Goal: Information Seeking & Learning: Learn about a topic

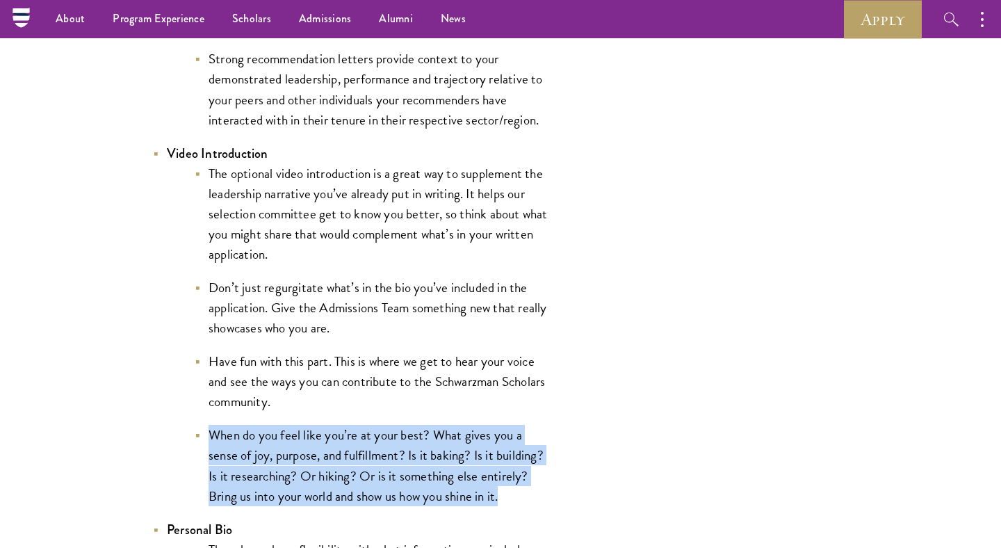
scroll to position [2247, 0]
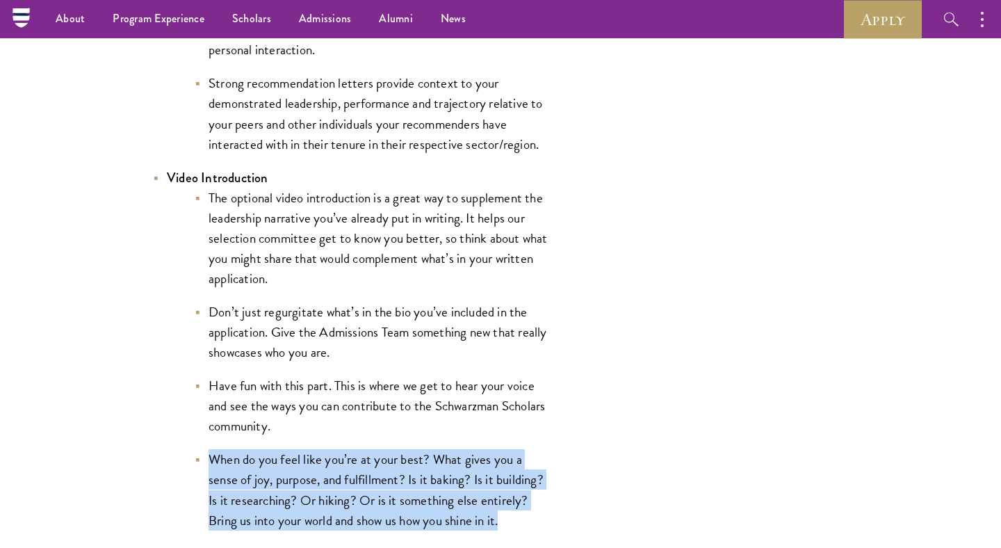
click at [186, 175] on strong "Video Introduction" at bounding box center [218, 177] width 102 height 19
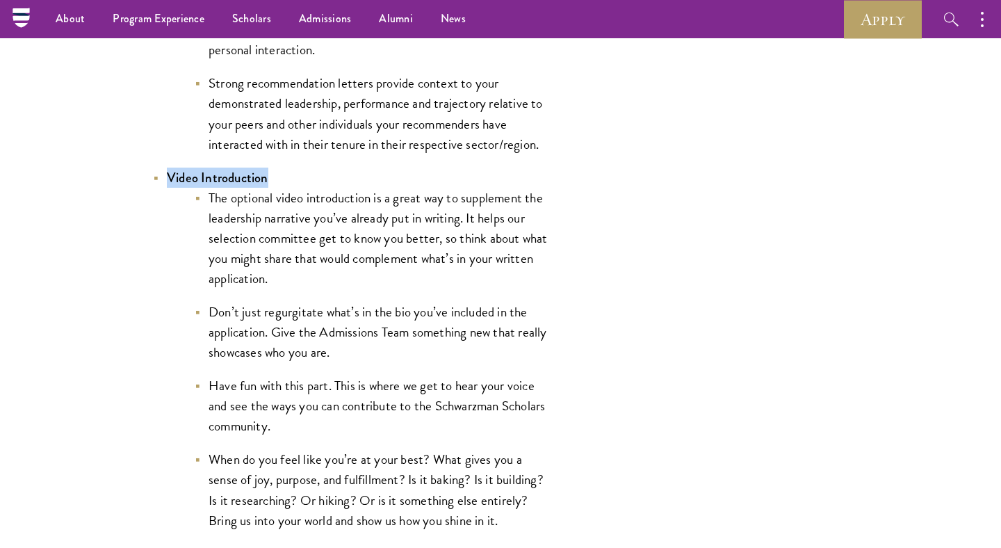
drag, startPoint x: 186, startPoint y: 175, endPoint x: 246, endPoint y: 177, distance: 59.8
click at [246, 177] on strong "Video Introduction" at bounding box center [218, 177] width 102 height 19
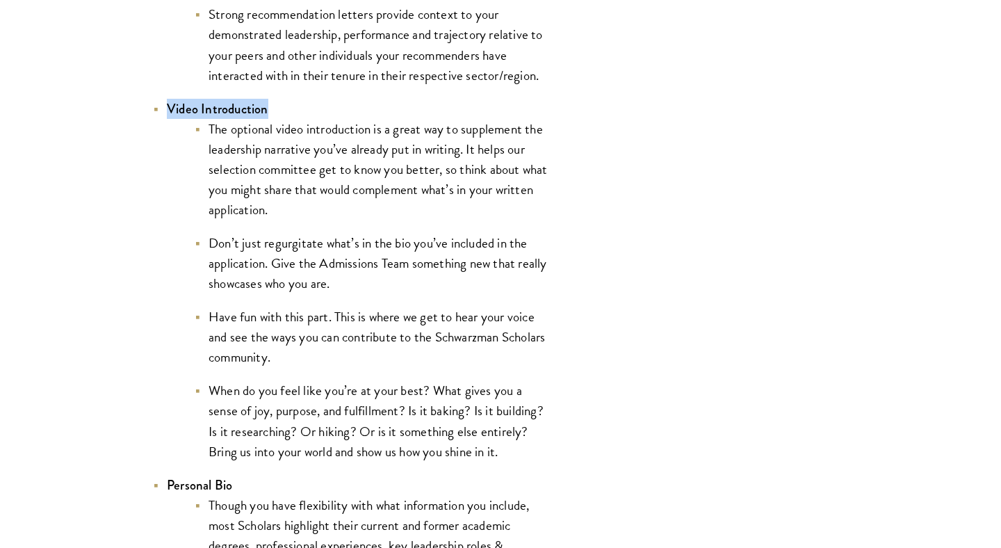
scroll to position [2317, 0]
click at [212, 391] on li "When do you feel like you’re at your best? What gives you a sense of joy, purpo…" at bounding box center [372, 419] width 355 height 81
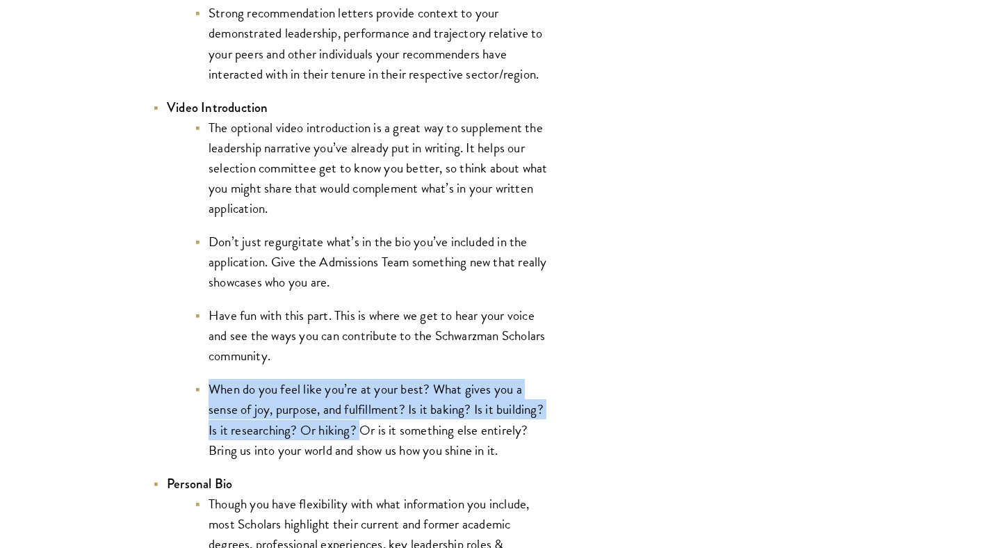
drag, startPoint x: 212, startPoint y: 391, endPoint x: 355, endPoint y: 439, distance: 150.8
click at [355, 439] on li "When do you feel like you’re at your best? What gives you a sense of joy, purpo…" at bounding box center [372, 419] width 355 height 81
click at [357, 435] on li "When do you feel like you’re at your best? What gives you a sense of joy, purpo…" at bounding box center [372, 419] width 355 height 81
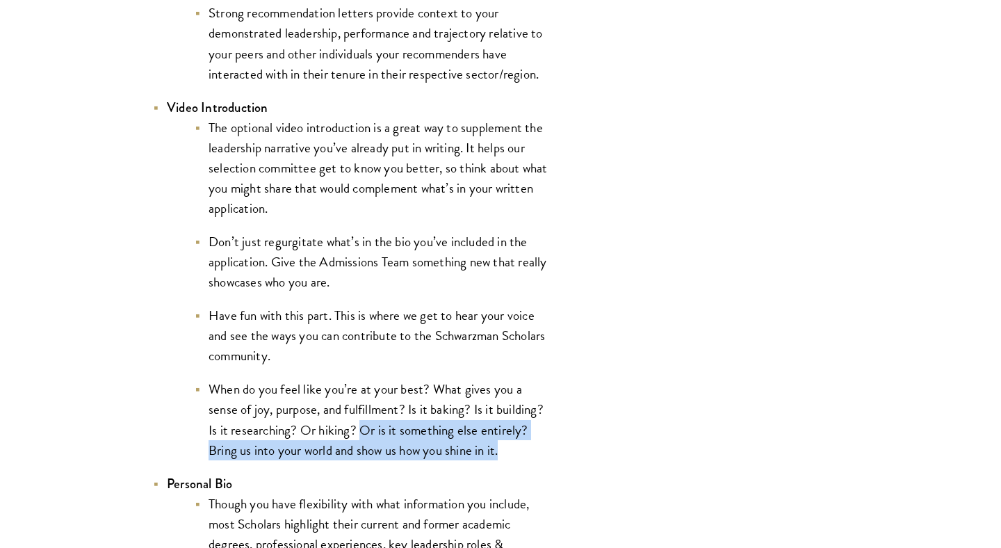
drag, startPoint x: 357, startPoint y: 435, endPoint x: 514, endPoint y: 446, distance: 156.8
click at [514, 446] on li "When do you feel like you’re at your best? What gives you a sense of joy, purpo…" at bounding box center [372, 419] width 355 height 81
click at [514, 447] on li "When do you feel like you’re at your best? What gives you a sense of joy, purpo…" at bounding box center [372, 419] width 355 height 81
drag, startPoint x: 514, startPoint y: 447, endPoint x: 362, endPoint y: 430, distance: 152.6
click at [362, 430] on li "When do you feel like you’re at your best? What gives you a sense of joy, purpo…" at bounding box center [372, 419] width 355 height 81
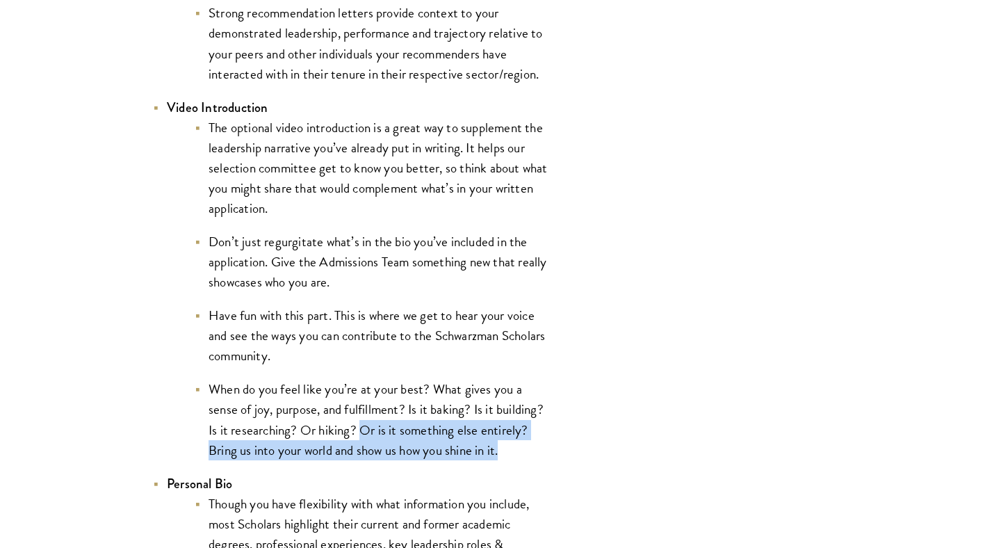
click at [522, 452] on li "When do you feel like you’re at your best? What gives you a sense of joy, purpo…" at bounding box center [372, 419] width 355 height 81
drag, startPoint x: 522, startPoint y: 452, endPoint x: 358, endPoint y: 431, distance: 164.7
click at [358, 431] on li "When do you feel like you’re at your best? What gives you a sense of joy, purpo…" at bounding box center [372, 419] width 355 height 81
click at [519, 460] on li "When do you feel like you’re at your best? What gives you a sense of joy, purpo…" at bounding box center [372, 419] width 355 height 81
drag, startPoint x: 519, startPoint y: 460, endPoint x: 353, endPoint y: 428, distance: 169.9
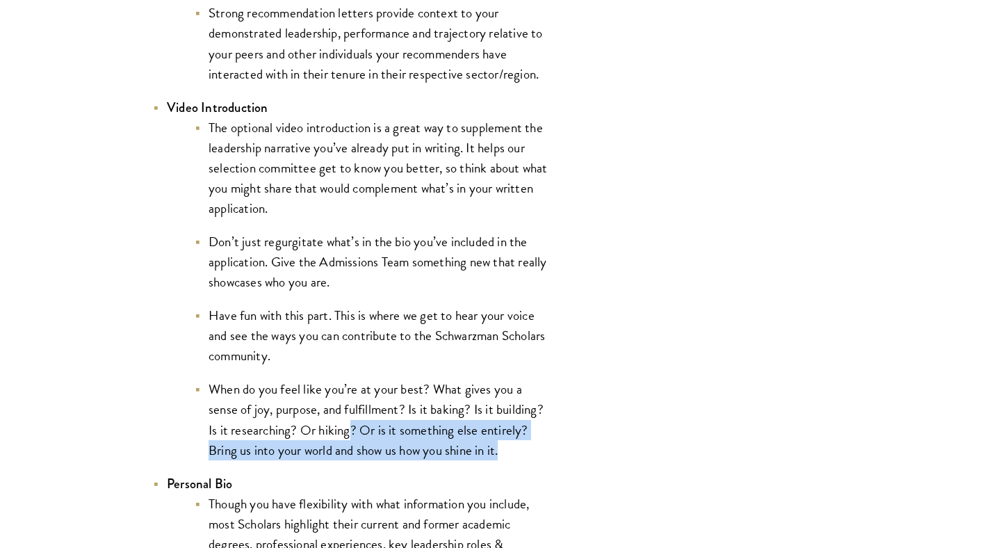
click at [353, 428] on li "When do you feel like you’re at your best? What gives you a sense of joy, purpo…" at bounding box center [372, 419] width 355 height 81
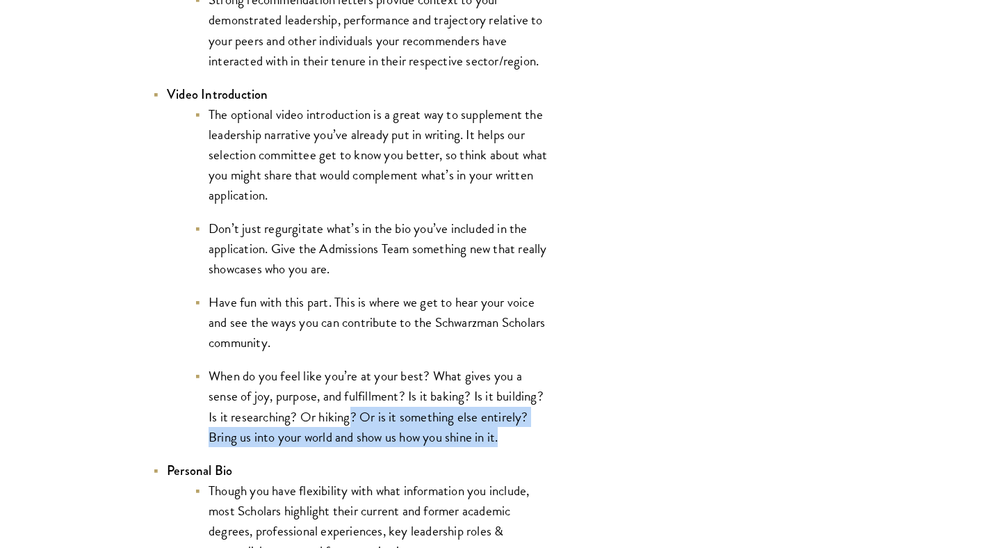
scroll to position [2331, 0]
click at [359, 418] on li "When do you feel like you’re at your best? What gives you a sense of joy, purpo…" at bounding box center [372, 404] width 355 height 81
drag, startPoint x: 359, startPoint y: 418, endPoint x: 507, endPoint y: 430, distance: 148.6
click at [507, 430] on li "When do you feel like you’re at your best? What gives you a sense of joy, purpo…" at bounding box center [372, 404] width 355 height 81
click at [510, 430] on li "When do you feel like you’re at your best? What gives you a sense of joy, purpo…" at bounding box center [372, 404] width 355 height 81
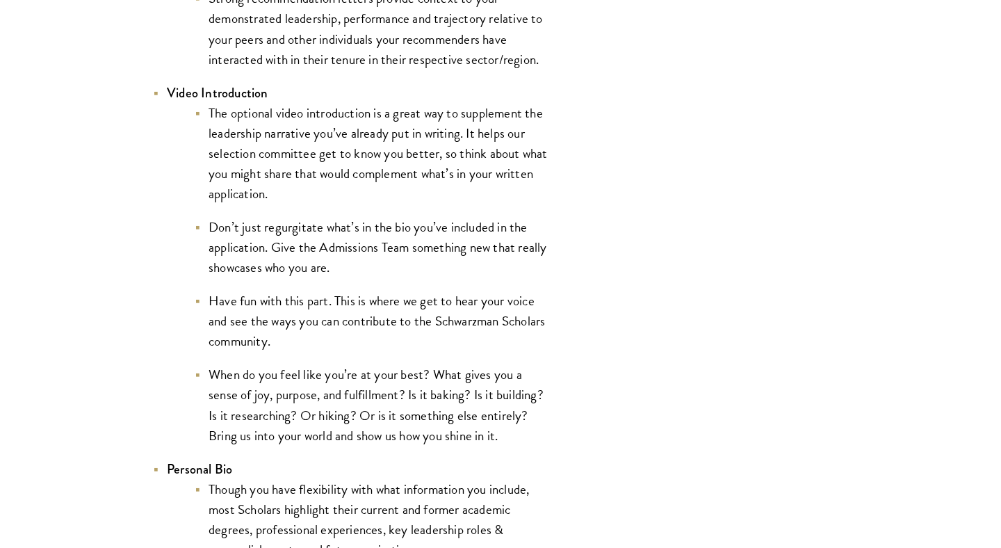
click at [510, 430] on li "When do you feel like you’re at your best? What gives you a sense of joy, purpo…" at bounding box center [372, 404] width 355 height 81
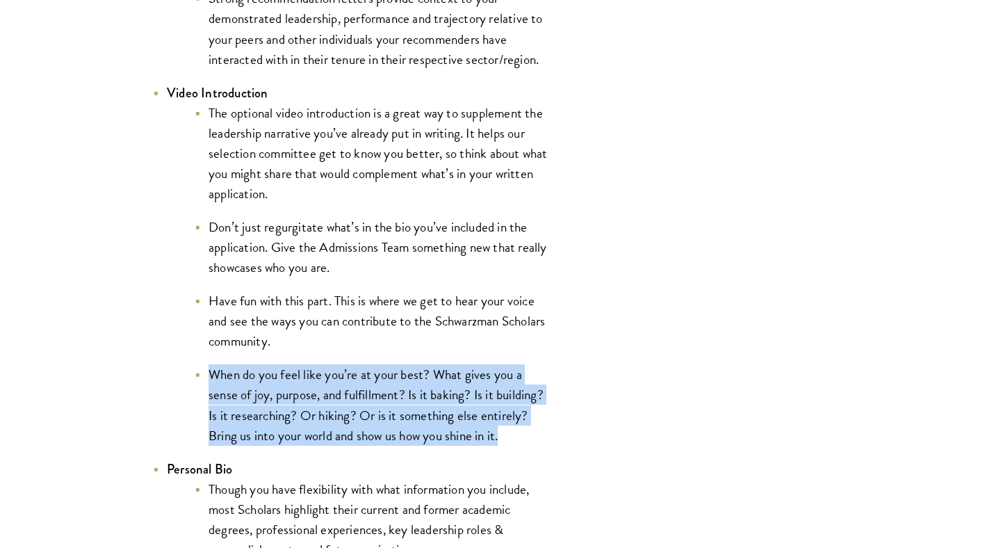
drag, startPoint x: 510, startPoint y: 430, endPoint x: 247, endPoint y: 390, distance: 265.9
click at [247, 390] on li "When do you feel like you’re at your best? What gives you a sense of joy, purpo…" at bounding box center [372, 404] width 355 height 81
click at [331, 401] on li "When do you feel like you’re at your best? What gives you a sense of joy, purpo…" at bounding box center [372, 404] width 355 height 81
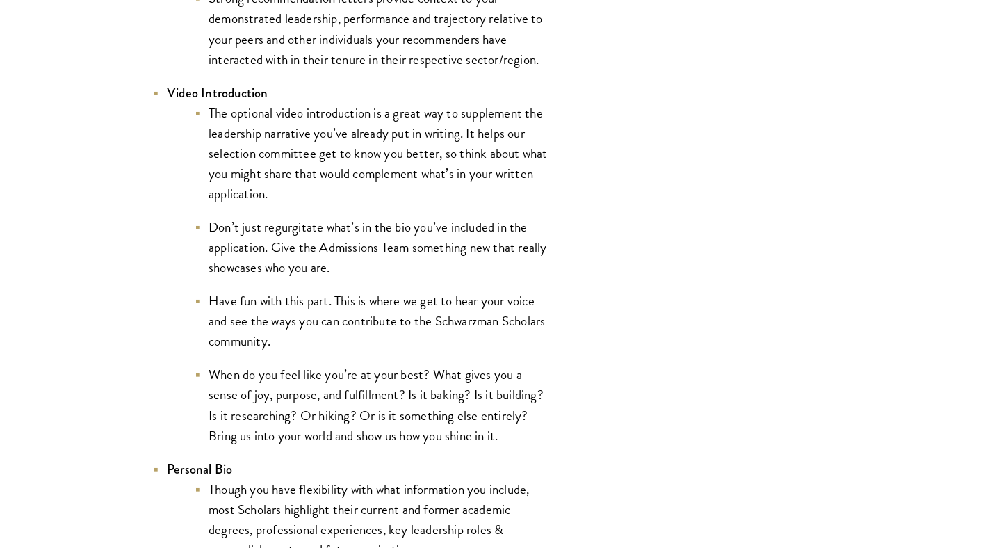
click at [366, 420] on li "When do you feel like you’re at your best? What gives you a sense of joy, purpo…" at bounding box center [372, 404] width 355 height 81
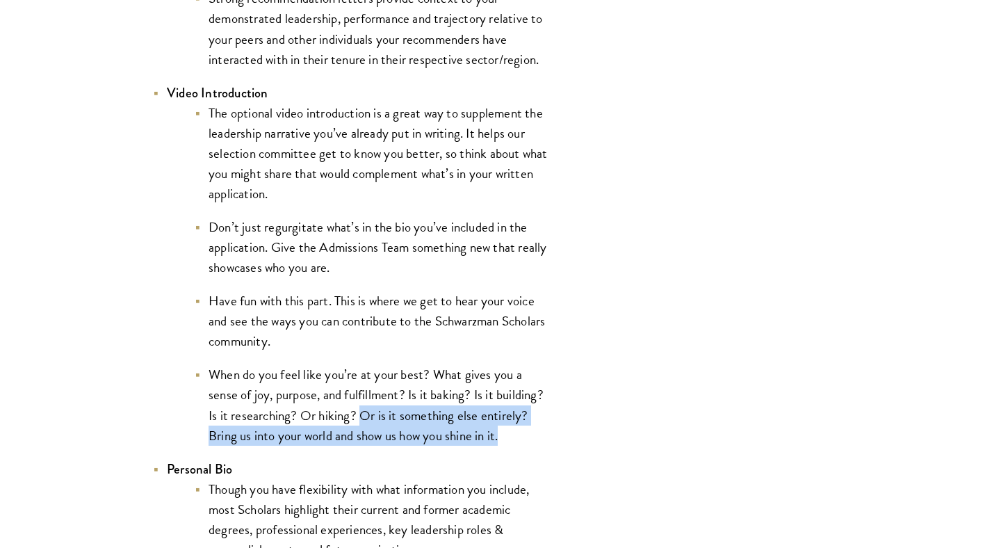
drag, startPoint x: 366, startPoint y: 420, endPoint x: 506, endPoint y: 436, distance: 140.0
click at [506, 436] on li "When do you feel like you’re at your best? What gives you a sense of joy, purpo…" at bounding box center [372, 404] width 355 height 81
click at [512, 436] on li "When do you feel like you’re at your best? What gives you a sense of joy, purpo…" at bounding box center [372, 404] width 355 height 81
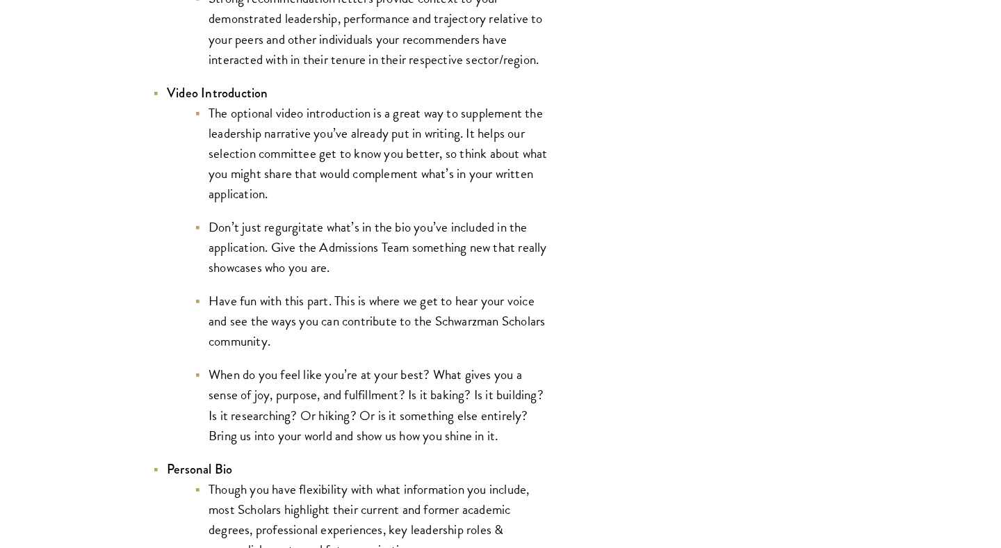
click at [512, 436] on li "When do you feel like you’re at your best? What gives you a sense of joy, purpo…" at bounding box center [372, 404] width 355 height 81
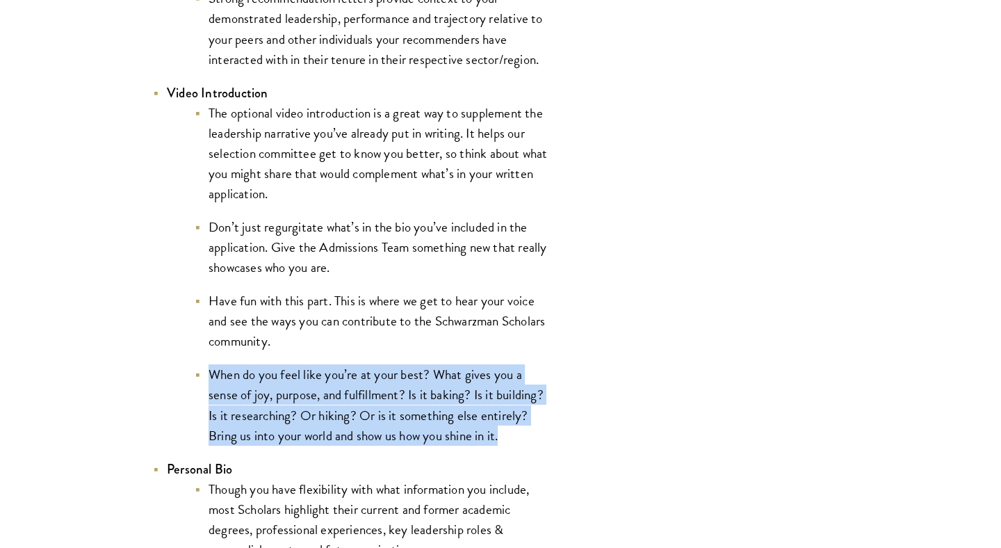
drag, startPoint x: 512, startPoint y: 436, endPoint x: 227, endPoint y: 373, distance: 291.4
click at [227, 373] on li "When do you feel like you’re at your best? What gives you a sense of joy, purpo…" at bounding box center [372, 404] width 355 height 81
